Goal: Information Seeking & Learning: Learn about a topic

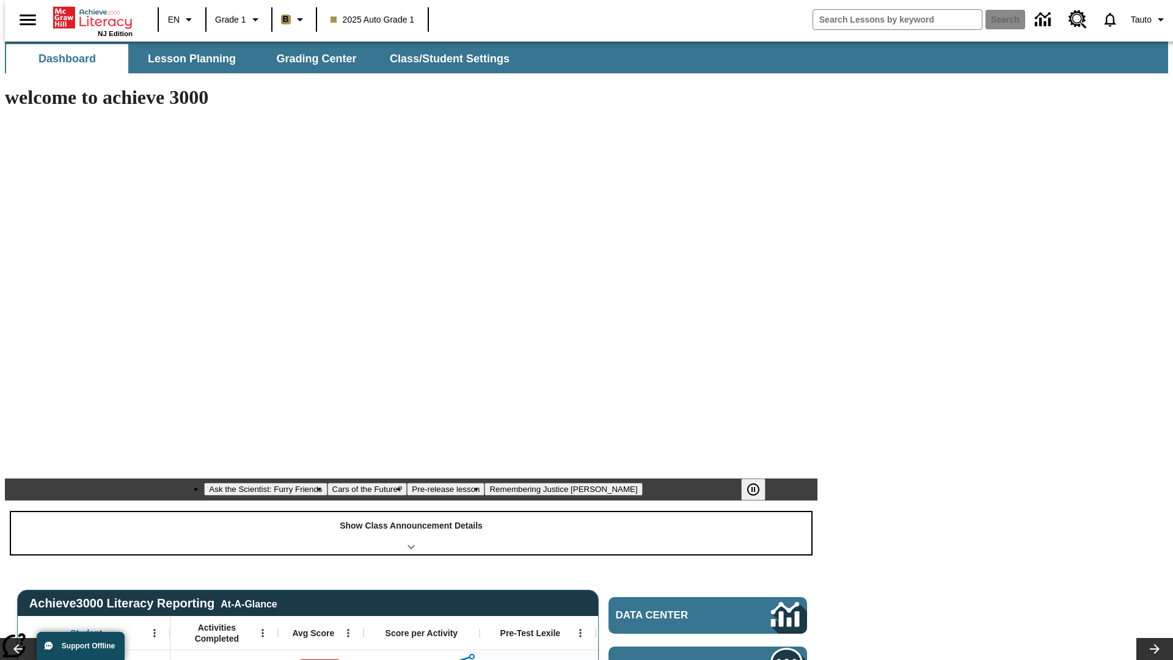
click at [411, 512] on div "Show Class Announcement Details" at bounding box center [411, 533] width 800 height 42
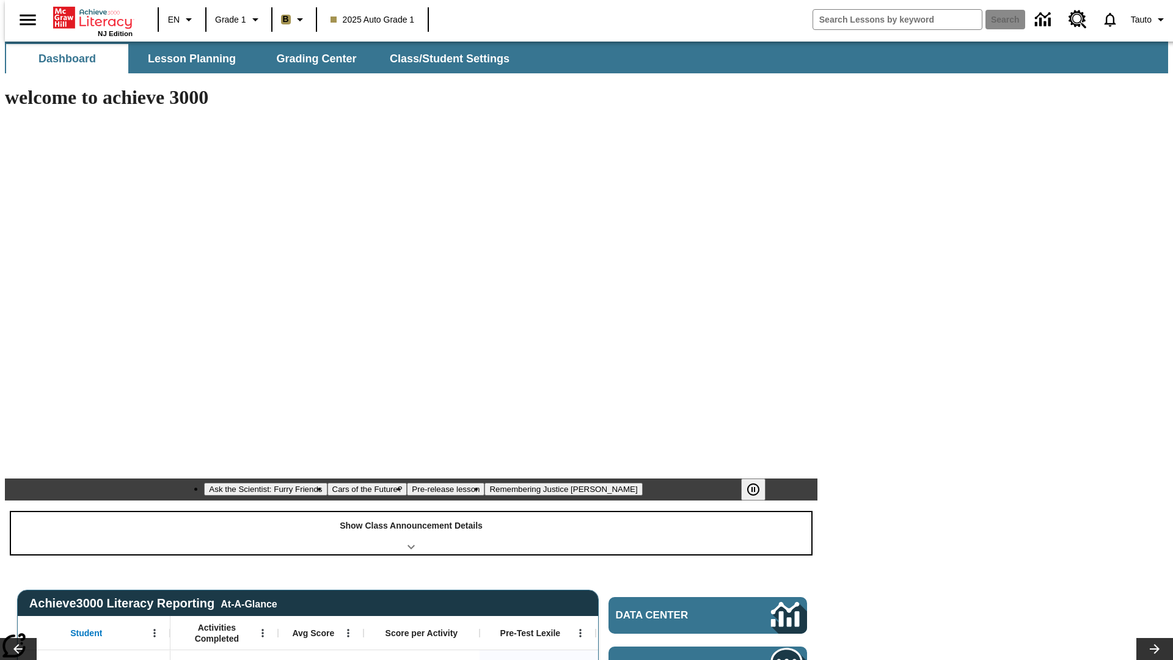
click at [411, 512] on div "Show Class Announcement Details" at bounding box center [411, 533] width 800 height 42
